Goal: Transaction & Acquisition: Purchase product/service

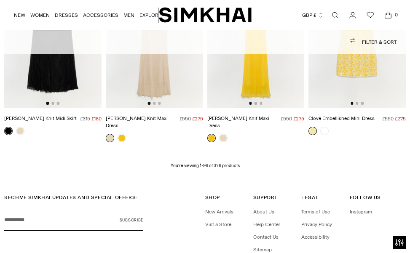
scroll to position [4503, 0]
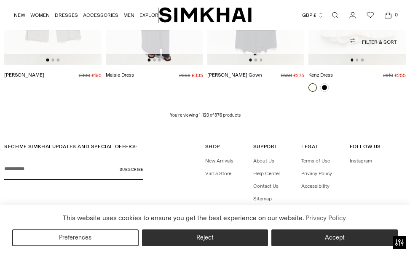
scroll to position [5599, 0]
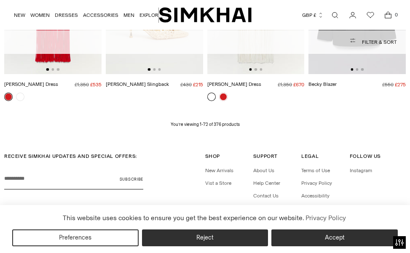
scroll to position [3357, 0]
